Goal: Transaction & Acquisition: Purchase product/service

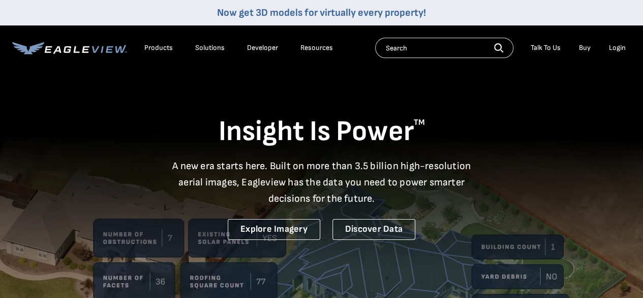
click at [617, 47] on div "Login" at bounding box center [617, 47] width 17 height 9
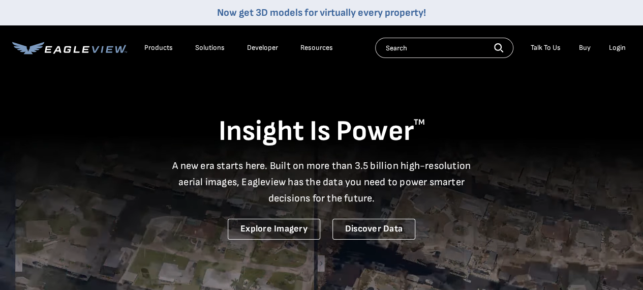
click at [616, 48] on div "Login" at bounding box center [617, 47] width 17 height 9
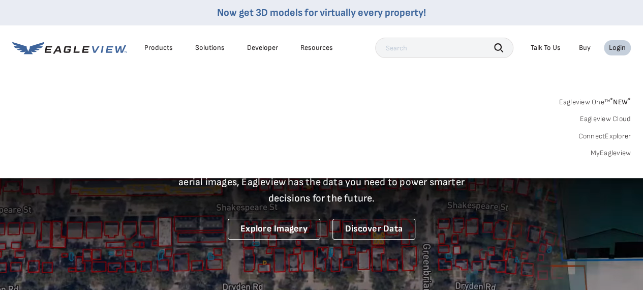
click at [601, 146] on div "Eagleview One™ * NEW * Eagleview Cloud ConnectExplorer MyEagleview" at bounding box center [321, 126] width 619 height 63
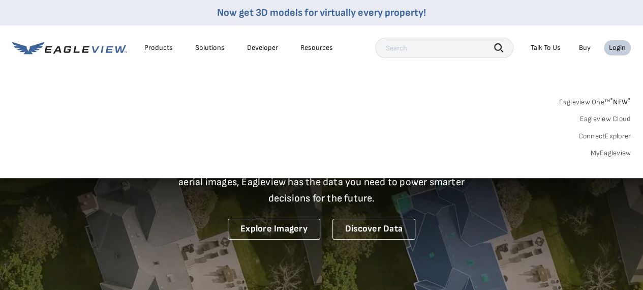
click at [606, 159] on div "Search Products Our Product Areas Imagery 1-Inch GSD Aerial Imagery *" at bounding box center [321, 130] width 643 height 96
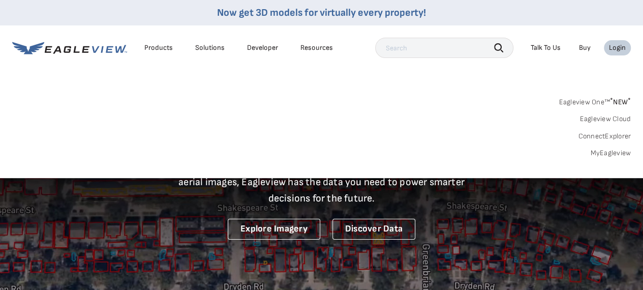
click at [605, 154] on link "MyEagleview" at bounding box center [611, 153] width 41 height 9
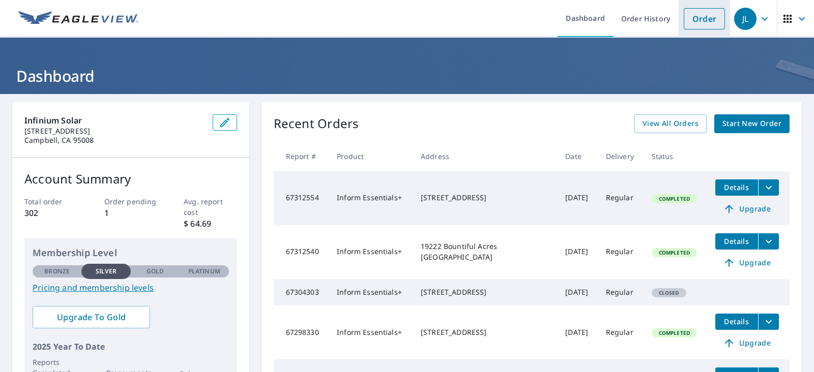
click at [687, 21] on link "Order" at bounding box center [704, 18] width 41 height 21
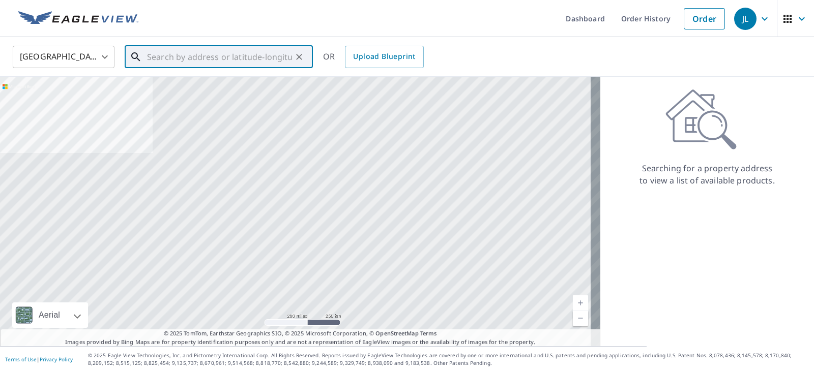
click at [206, 58] on input "text" at bounding box center [219, 57] width 145 height 28
paste input "2789 Fourthplain Ct San Jose, CA 95121"
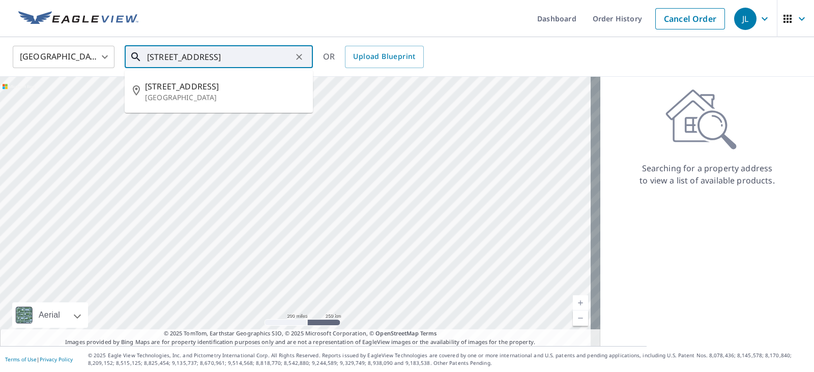
type input "2789 Fourthplain Ct San Jose, CA 95121"
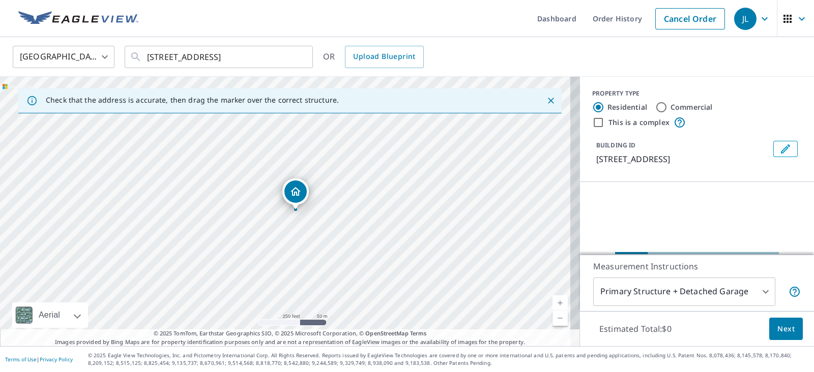
click at [546, 100] on icon "Close" at bounding box center [551, 101] width 10 height 10
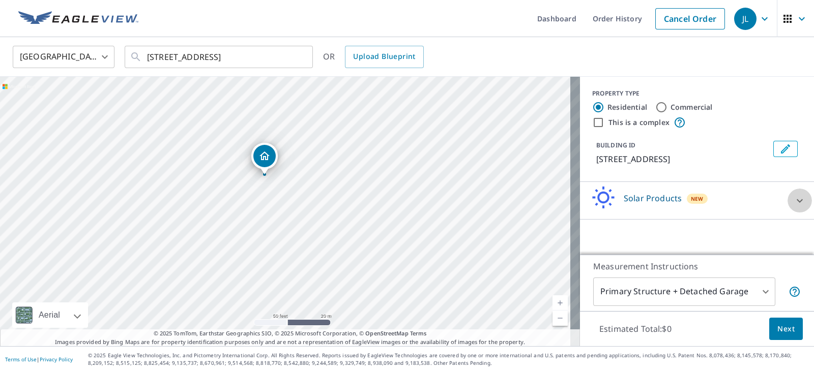
click at [794, 203] on icon at bounding box center [800, 201] width 12 height 12
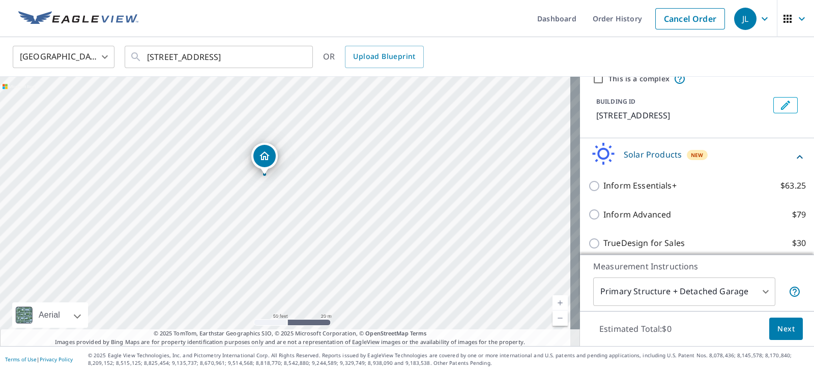
scroll to position [63, 0]
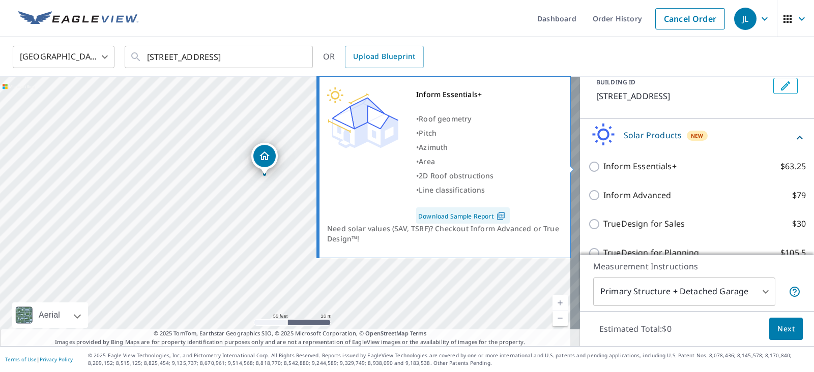
click at [588, 170] on input "Inform Essentials+ $63.25" at bounding box center [595, 167] width 15 height 12
checkbox input "true"
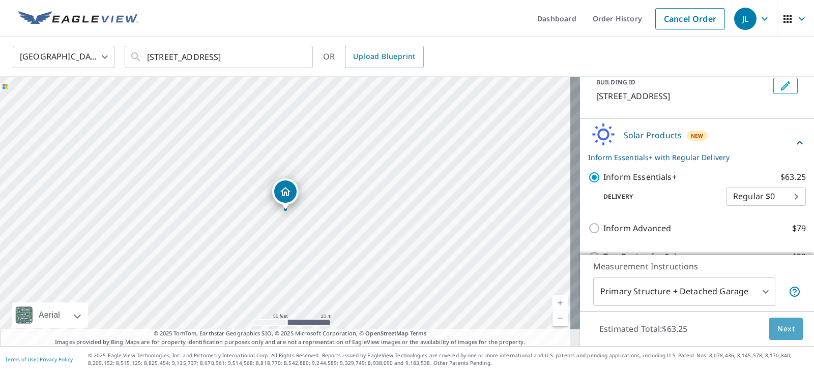
click at [769, 330] on button "Next" at bounding box center [786, 329] width 34 height 23
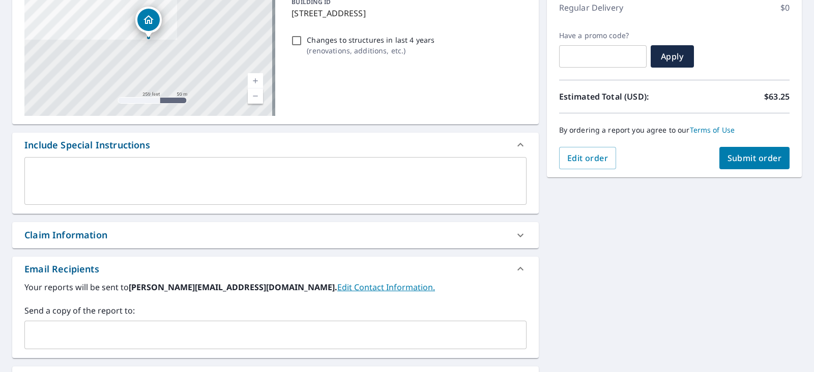
scroll to position [127, 0]
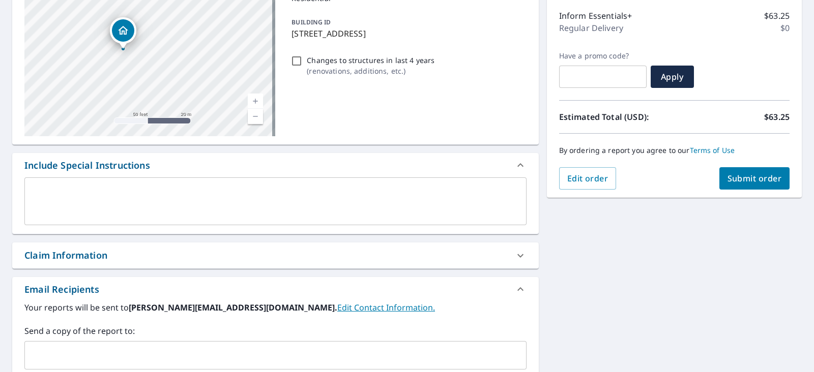
drag, startPoint x: 148, startPoint y: 42, endPoint x: 163, endPoint y: 69, distance: 31.4
click at [163, 69] on div "2789 Fourthplain Ct San Jose, CA 95121" at bounding box center [149, 60] width 251 height 153
click at [46, 355] on input "text" at bounding box center [268, 355] width 478 height 19
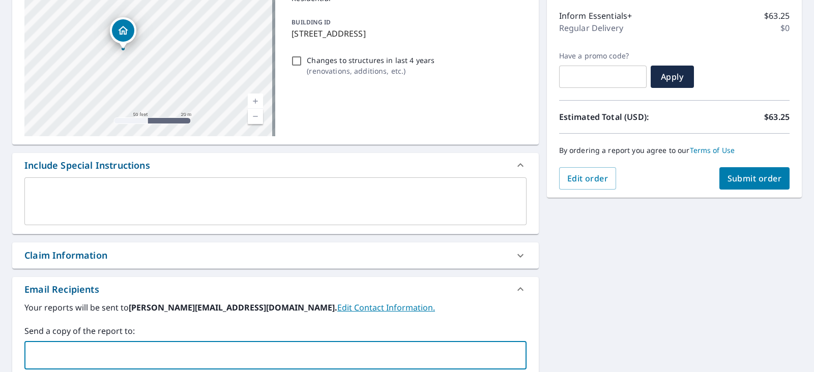
paste input "cmontano@cjs-roofing.com"
type input "cmontano@cjs-roofing.com"
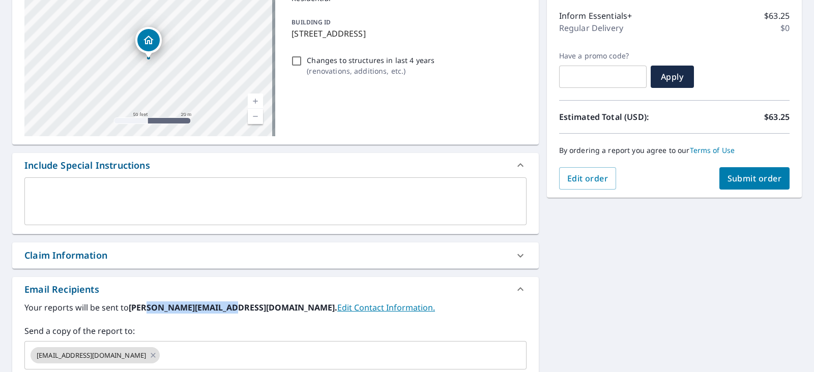
drag, startPoint x: 143, startPoint y: 309, endPoint x: 220, endPoint y: 311, distance: 76.3
click at [220, 311] on b "jeff@infiniumsolar.com." at bounding box center [233, 307] width 209 height 11
copy b "@infiniumsolar.com"
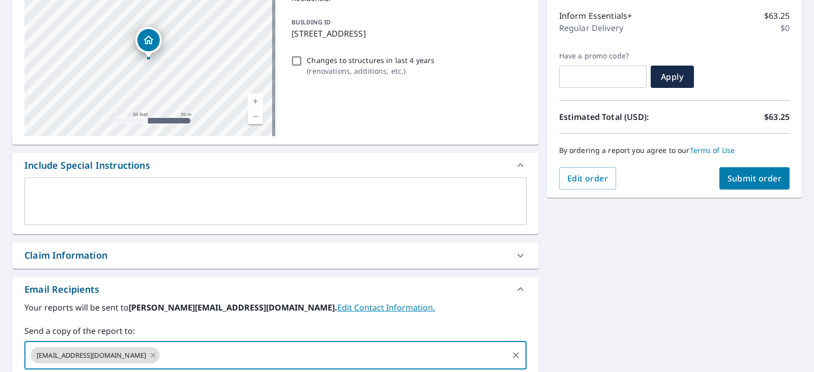
click at [177, 355] on input "text" at bounding box center [333, 355] width 345 height 19
paste input "@infiniumsolar.com"
type input "jacob@infiniumsolar.com"
paste input "@infiniumsolar.com"
type input "alvin@infiniumsolar.com"
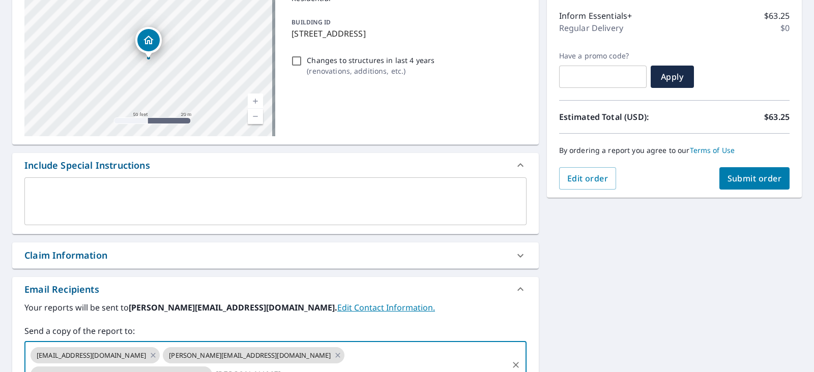
paste input "@infiniumsolar.com"
type input "angelo@infiniumsolar.com"
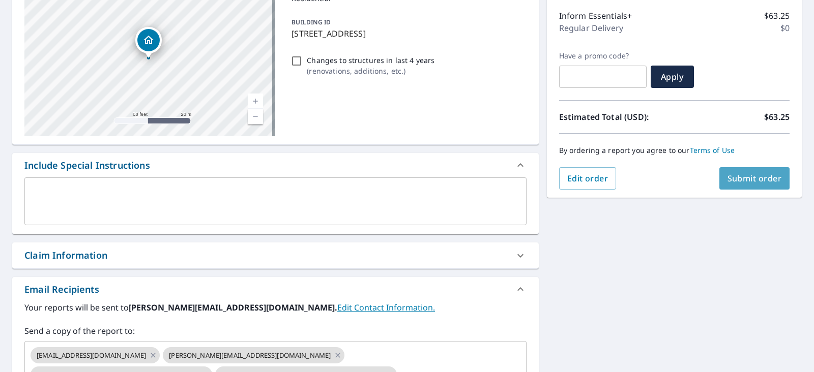
click at [750, 183] on span "Submit order" at bounding box center [754, 178] width 54 height 11
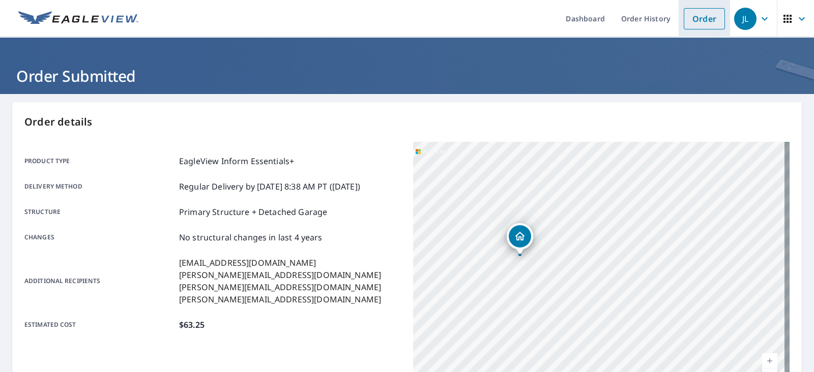
click at [691, 19] on link "Order" at bounding box center [704, 18] width 41 height 21
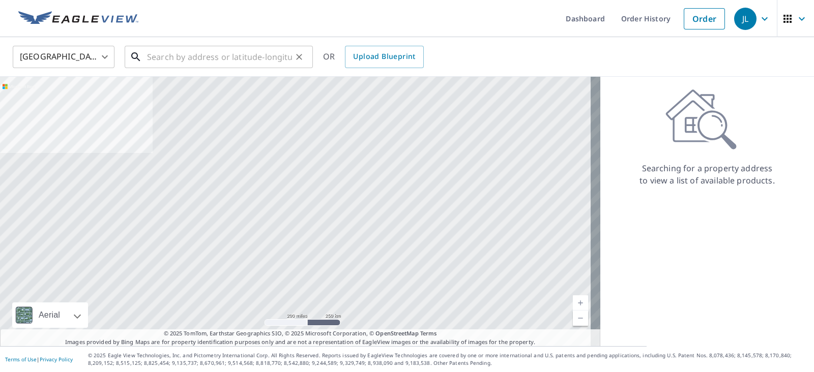
click at [213, 65] on input "text" at bounding box center [219, 57] width 145 height 28
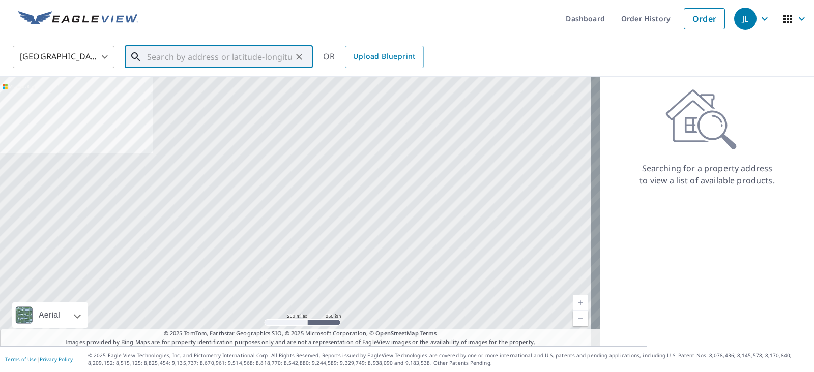
paste input "321 Port Royal Ave, Foster City, CA 94404, USA"
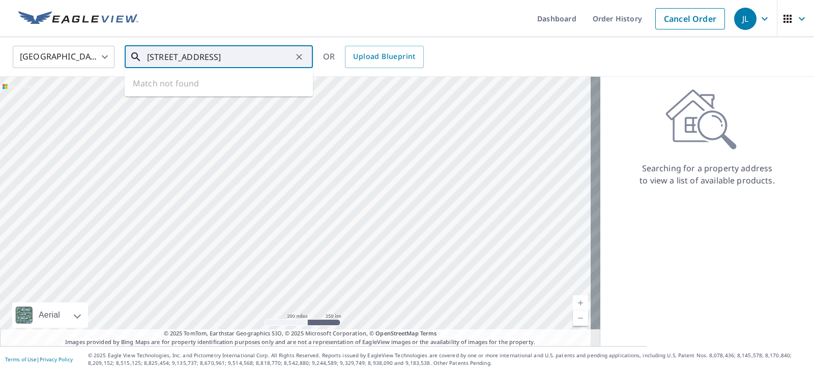
type input "321 Port Royal Ave, Foster City, CA 94404, USA"
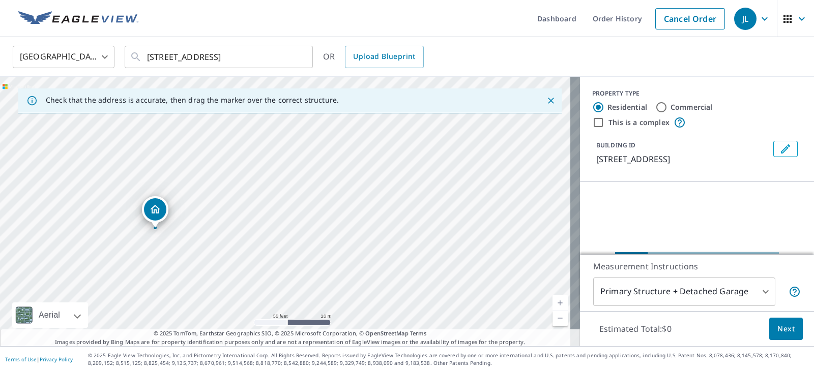
drag, startPoint x: 133, startPoint y: 257, endPoint x: 254, endPoint y: 193, distance: 137.0
click at [254, 193] on div "321 Port Royal Ave Foster City, CA 94404" at bounding box center [290, 212] width 580 height 270
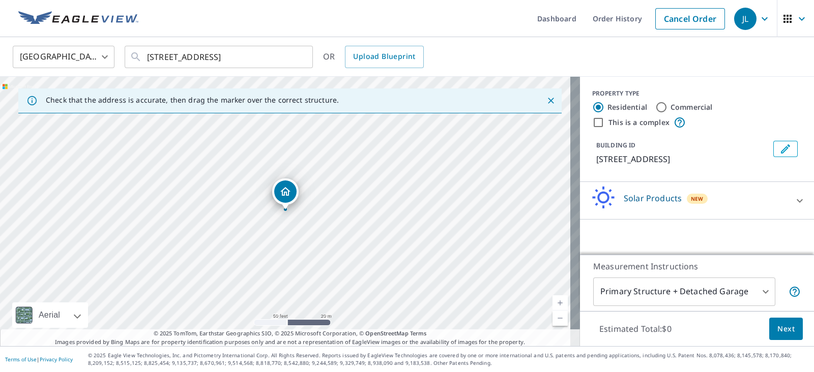
click at [794, 203] on icon at bounding box center [800, 201] width 12 height 12
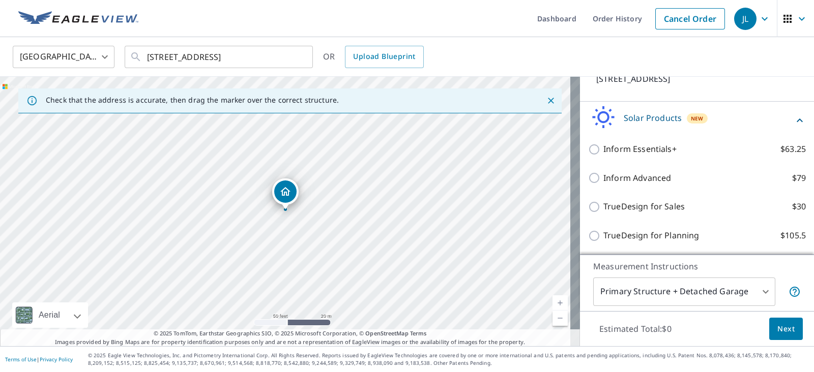
scroll to position [81, 0]
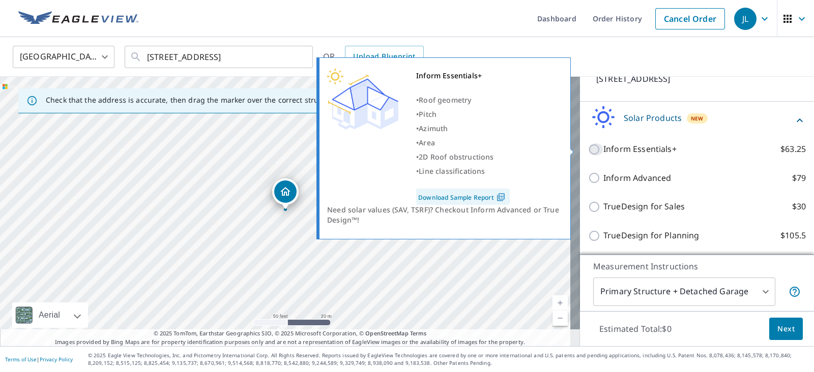
click at [592, 149] on input "Inform Essentials+ $63.25" at bounding box center [595, 149] width 15 height 12
checkbox input "true"
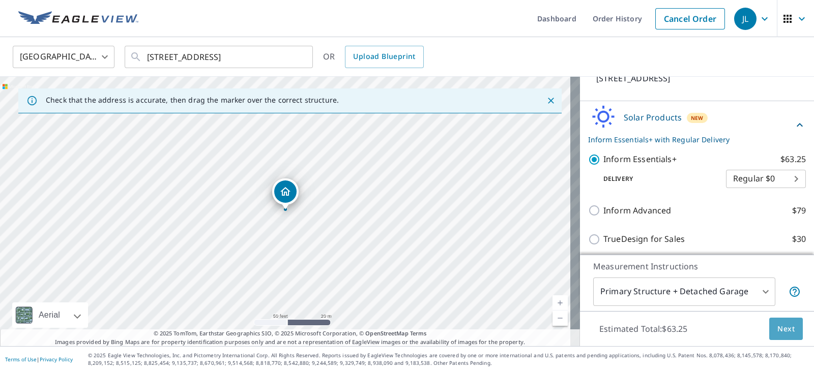
click at [777, 327] on span "Next" at bounding box center [785, 329] width 17 height 13
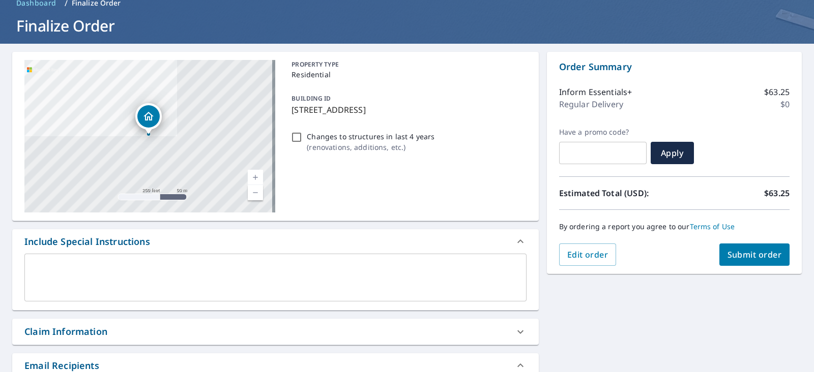
scroll to position [127, 0]
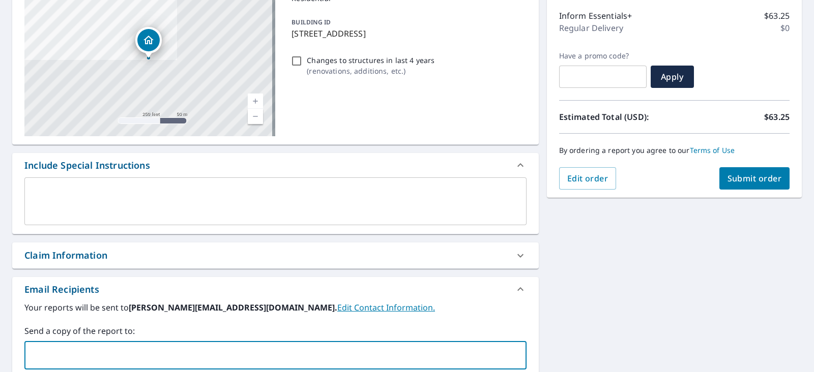
click at [63, 358] on input "text" at bounding box center [268, 355] width 478 height 19
paste input "cmontano@cjs-roofing.com"
type input "cmontano@cjs-roofing.com"
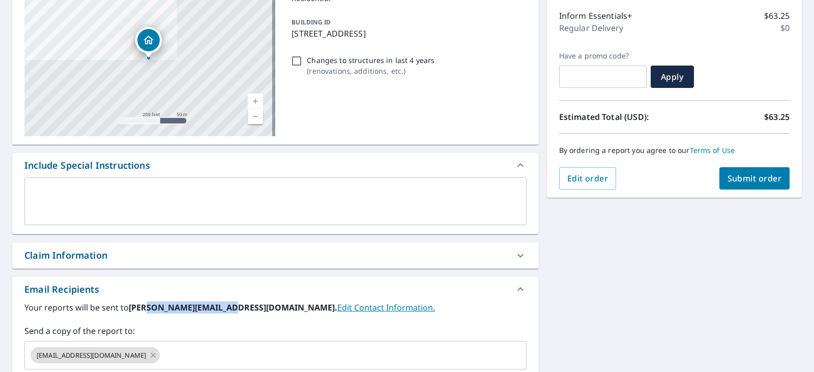
drag, startPoint x: 144, startPoint y: 305, endPoint x: 220, endPoint y: 308, distance: 76.4
click at [220, 308] on b "jeff@infiniumsolar.com." at bounding box center [233, 307] width 209 height 11
copy b "@infiniumsolar.com"
click at [168, 351] on input "text" at bounding box center [333, 355] width 345 height 19
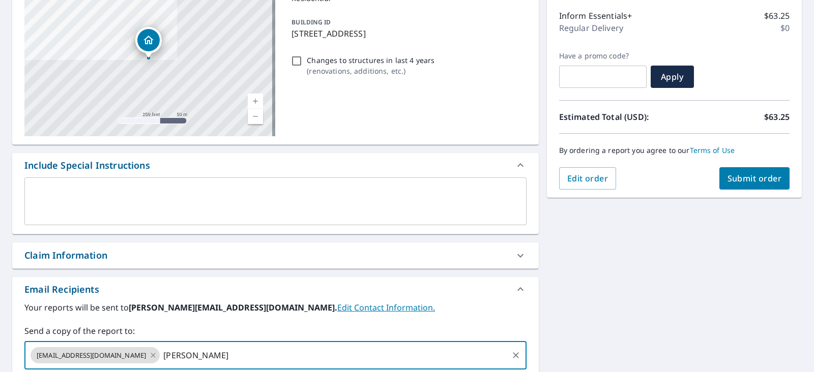
paste input "@infiniumsolar.com"
type input "jacob@infiniumsolar.com"
paste input "@infiniumsolar.com"
type input "alvin@infiniumsolar.com"
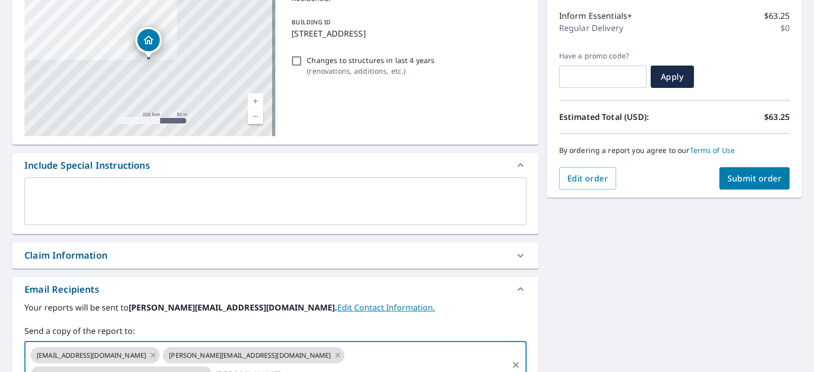
paste input "@infiniumsolar.com"
type input "angelo@infiniumsolar.com"
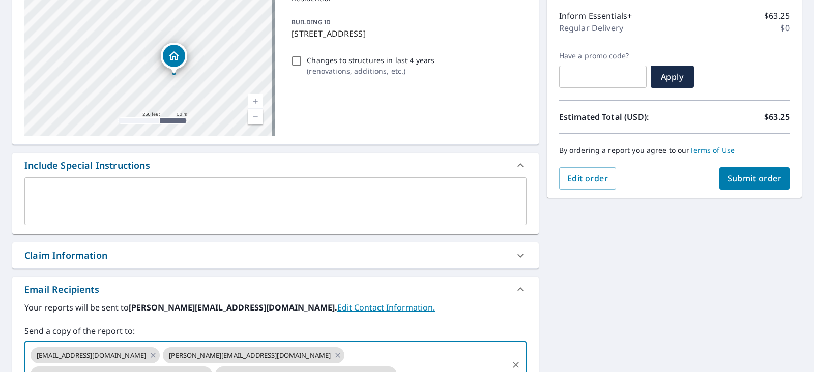
drag, startPoint x: 193, startPoint y: 57, endPoint x: 219, endPoint y: 73, distance: 29.9
click at [219, 73] on div "321 Port Royal Ave Foster City, CA 94404" at bounding box center [149, 60] width 251 height 153
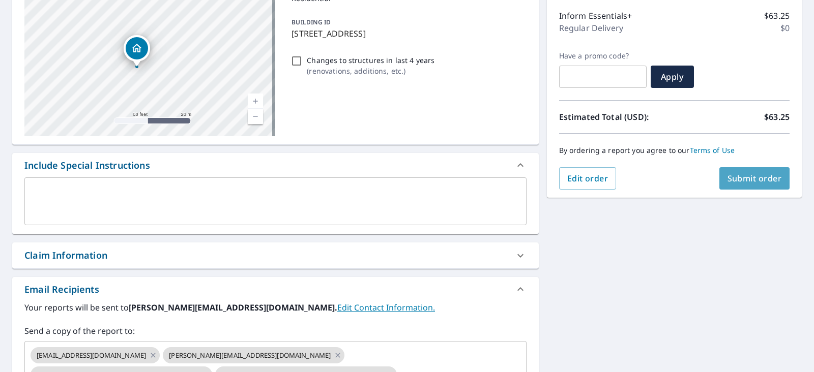
click at [745, 179] on span "Submit order" at bounding box center [754, 178] width 54 height 11
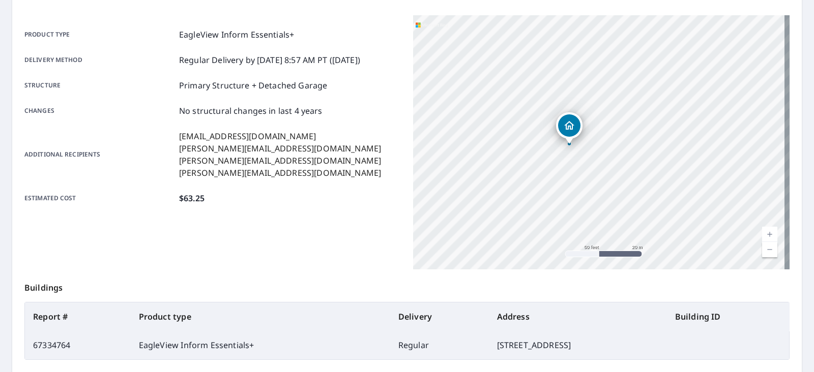
drag, startPoint x: 602, startPoint y: 128, endPoint x: 660, endPoint y: 220, distance: 108.4
click at [660, 220] on div "321 Port Royal Ave Foster City, CA 94404" at bounding box center [601, 142] width 376 height 254
drag, startPoint x: 638, startPoint y: 188, endPoint x: 717, endPoint y: 252, distance: 101.6
click at [717, 252] on div "321 Port Royal Ave Foster City, CA 94404" at bounding box center [601, 142] width 376 height 254
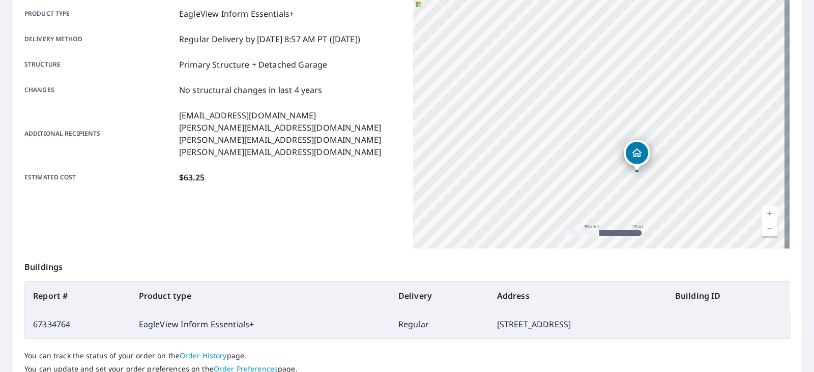
scroll to position [191, 0]
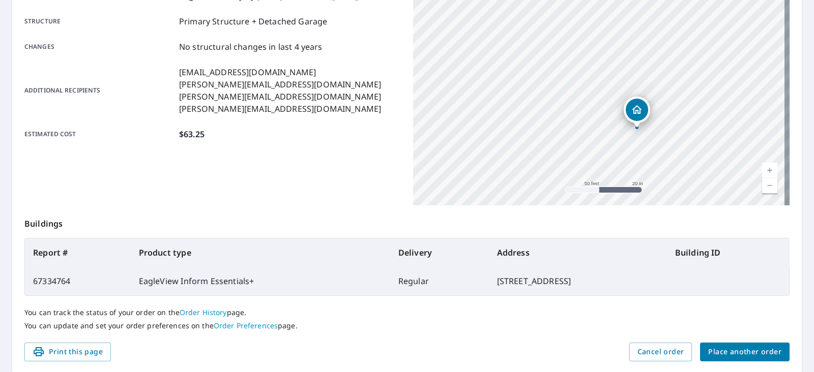
click at [731, 356] on span "Place another order" at bounding box center [744, 352] width 73 height 13
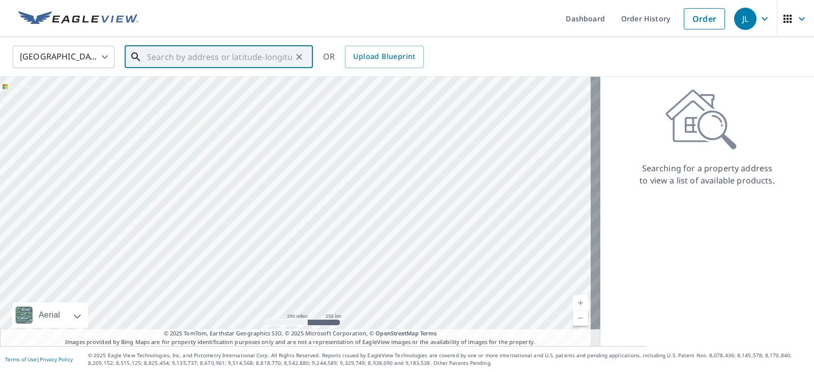
click at [186, 60] on input "text" at bounding box center [219, 57] width 145 height 28
paste input "1211 Kimberly Ct Hollister, CA 95023"
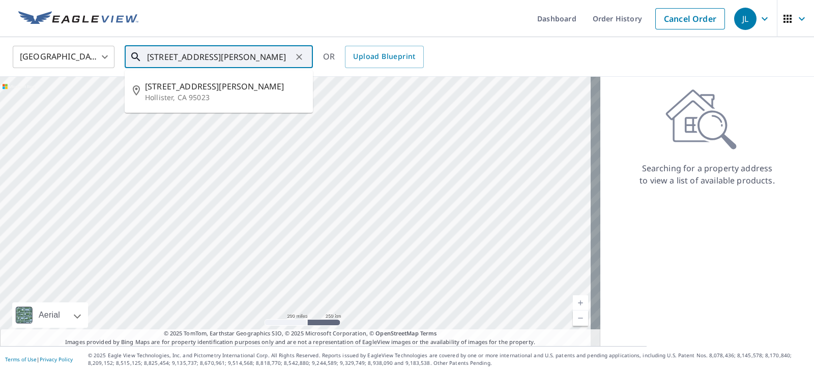
type input "1211 Kimberly Ct Hollister, CA 95023"
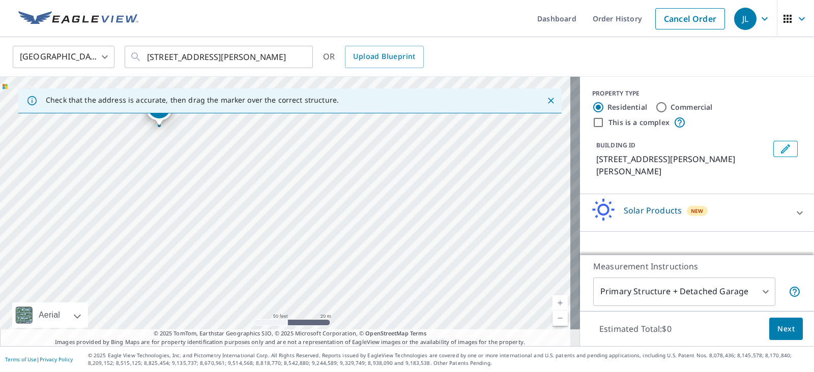
click at [796, 201] on div at bounding box center [799, 213] width 24 height 24
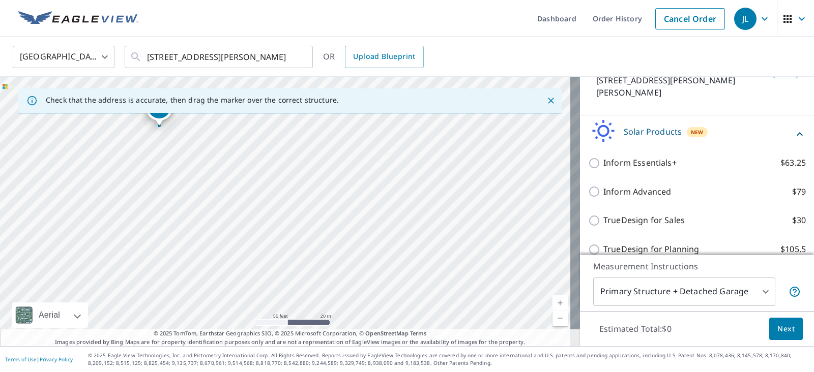
scroll to position [81, 0]
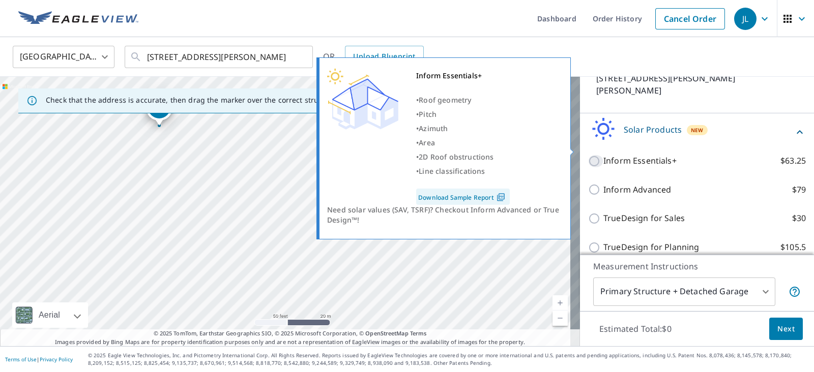
click at [588, 155] on input "Inform Essentials+ $63.25" at bounding box center [595, 161] width 15 height 12
checkbox input "true"
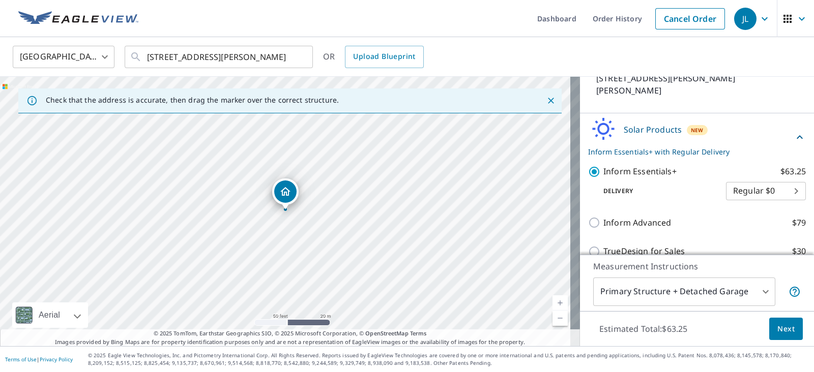
scroll to position [114, 0]
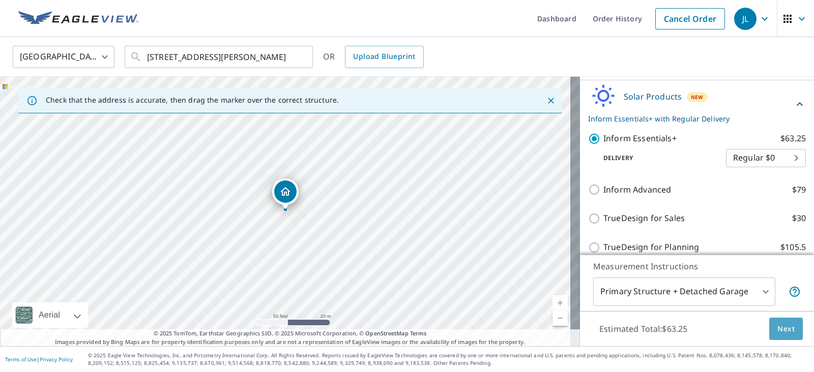
click at [777, 325] on span "Next" at bounding box center [785, 329] width 17 height 13
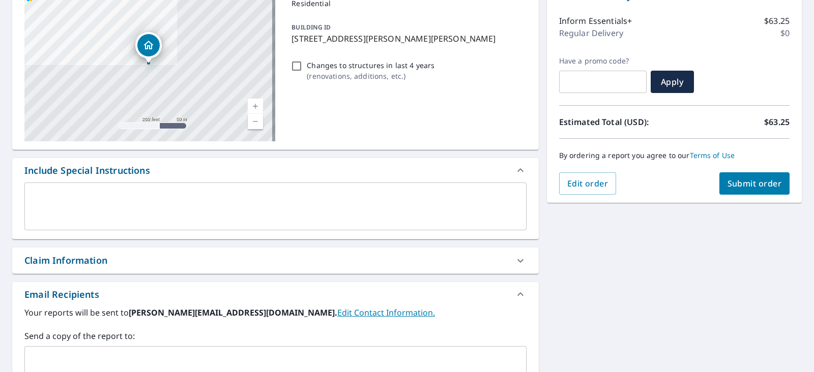
scroll to position [191, 0]
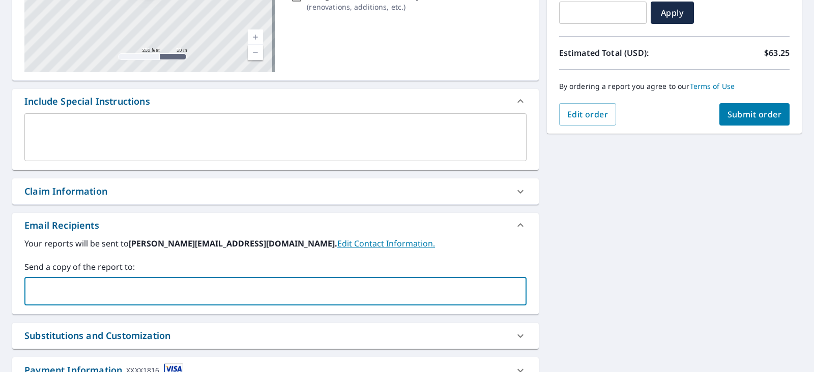
click at [56, 295] on input "text" at bounding box center [268, 291] width 478 height 19
paste input "cmontano@cjs-roofing.com"
type input "cmontano@cjs-roofing.com"
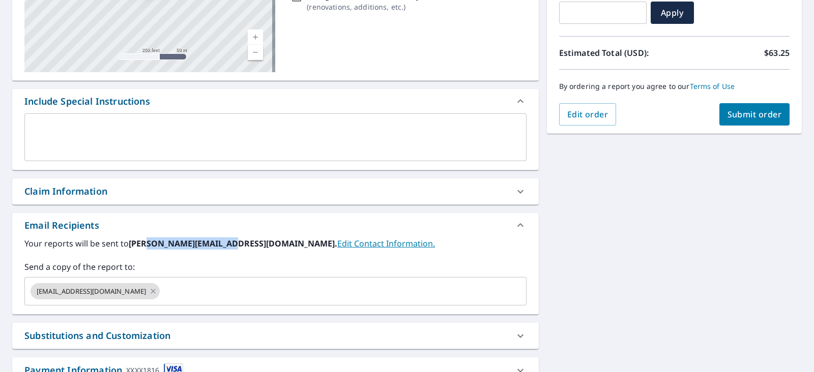
drag, startPoint x: 145, startPoint y: 242, endPoint x: 219, endPoint y: 246, distance: 73.9
click at [219, 246] on b "jeff@infiniumsolar.com." at bounding box center [233, 243] width 209 height 11
copy b "@infiniumsolar.com"
click at [163, 295] on input "text" at bounding box center [333, 291] width 345 height 19
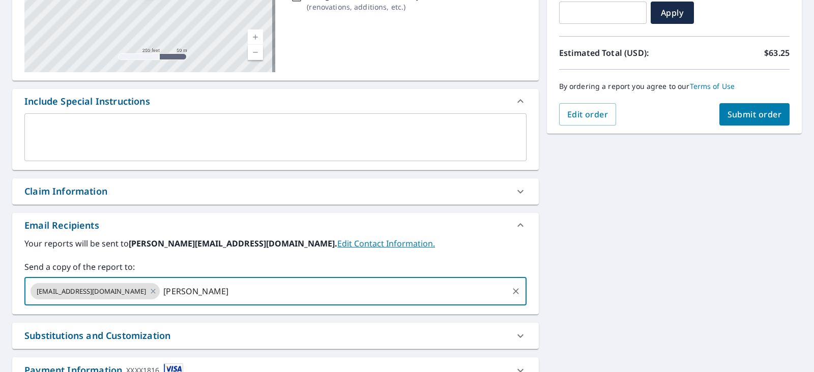
paste input "@infiniumsolar.com"
type input "gideon@infiniumsolar.com"
paste input "@infiniumsolar.com"
type input "alvin@infiniumsolar.com"
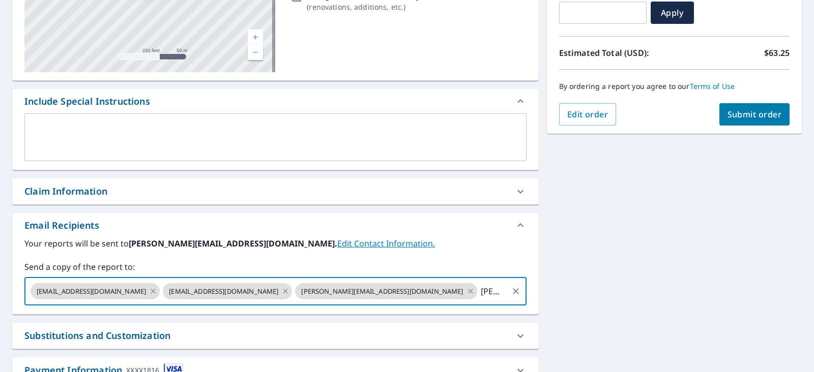
paste input "@infiniumsolar.com"
type input "angelo@infiniumsolar.com"
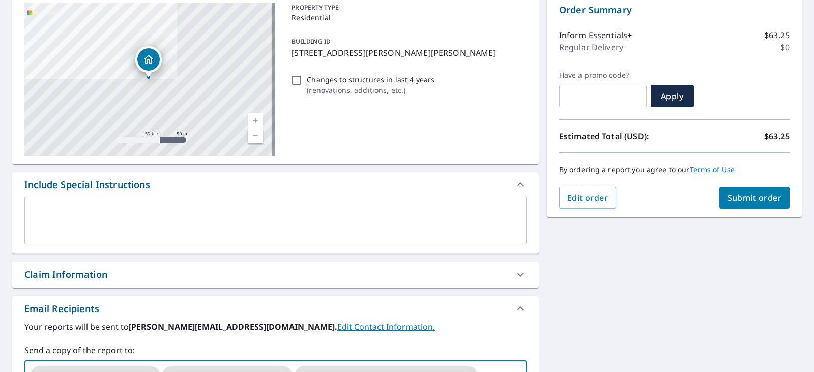
scroll to position [127, 0]
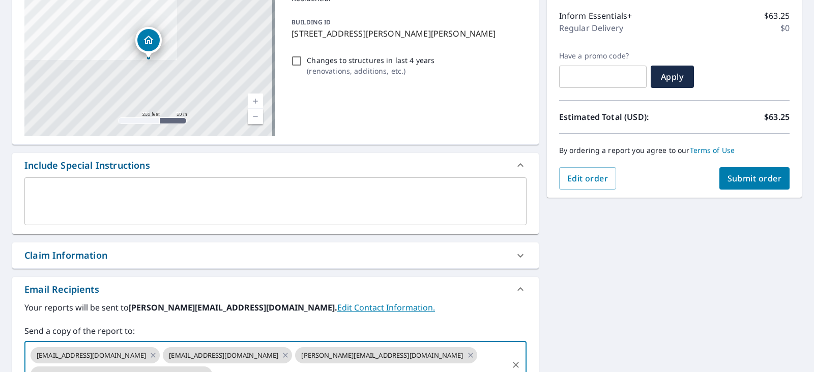
click at [759, 186] on button "Submit order" at bounding box center [754, 178] width 71 height 22
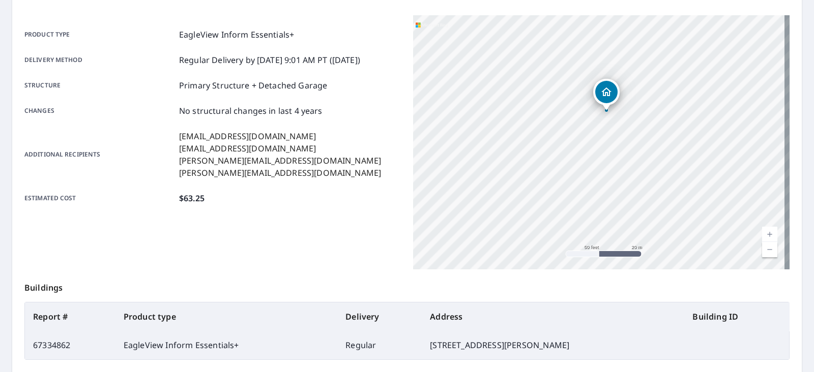
drag, startPoint x: 581, startPoint y: 139, endPoint x: 629, endPoint y: 175, distance: 59.9
click at [629, 175] on div "1211 Kimberly Ct Hollister, CA 95023" at bounding box center [601, 142] width 376 height 254
